Goal: Use online tool/utility

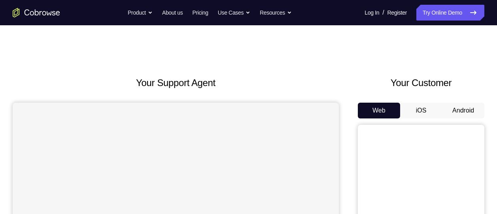
click at [470, 110] on button "Android" at bounding box center [463, 111] width 42 height 16
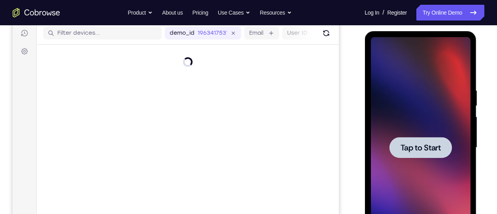
click at [411, 126] on div at bounding box center [420, 147] width 100 height 221
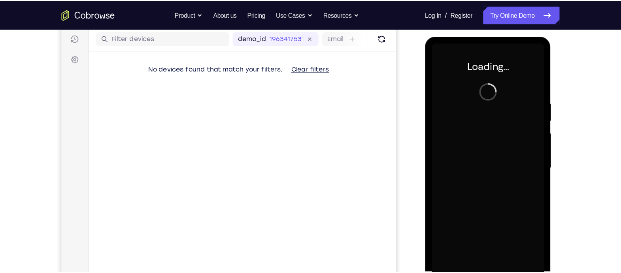
scroll to position [99, 0]
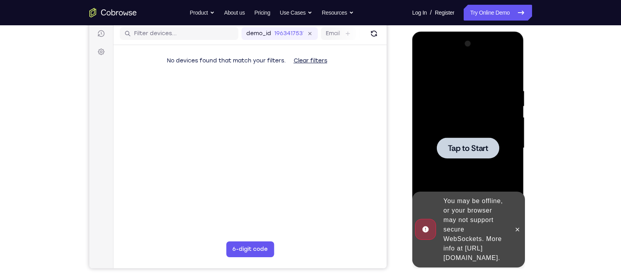
click at [407, 67] on div at bounding box center [469, 147] width 126 height 243
click at [434, 80] on div at bounding box center [468, 148] width 100 height 221
click at [493, 159] on div at bounding box center [468, 148] width 100 height 221
click at [478, 155] on div at bounding box center [468, 148] width 62 height 21
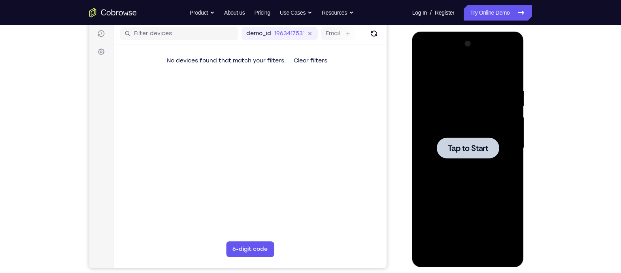
click at [439, 150] on div at bounding box center [468, 148] width 62 height 21
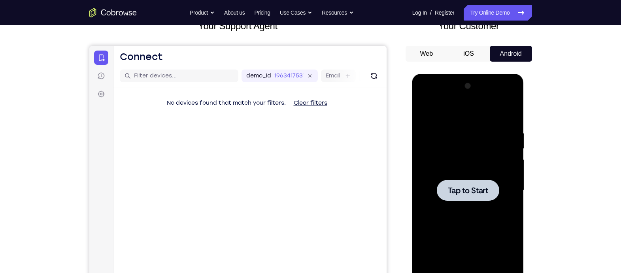
scroll to position [56, 0]
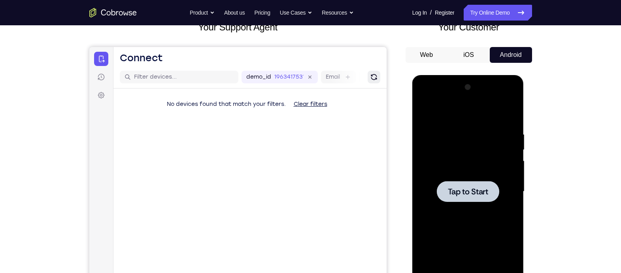
click at [373, 77] on icon "Refresh" at bounding box center [373, 77] width 9 height 9
click at [453, 177] on div at bounding box center [468, 191] width 100 height 221
click at [473, 191] on span "Tap to Start" at bounding box center [468, 192] width 40 height 8
click at [468, 175] on div at bounding box center [468, 191] width 100 height 221
click at [466, 179] on div at bounding box center [468, 191] width 100 height 221
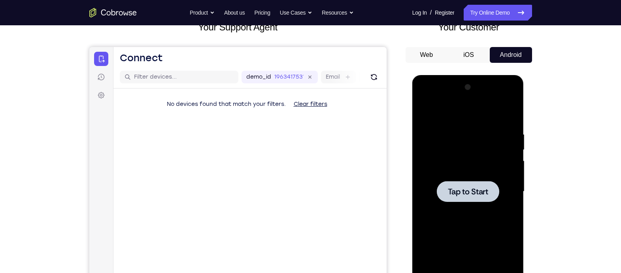
click at [466, 179] on div at bounding box center [468, 191] width 100 height 221
click at [476, 203] on div at bounding box center [468, 191] width 100 height 221
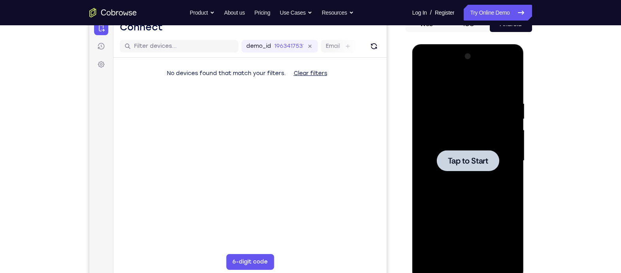
scroll to position [93, 0]
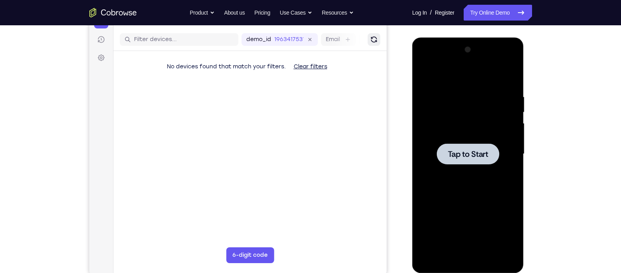
click at [378, 40] on button "Refresh" at bounding box center [373, 39] width 13 height 13
